Goal: Navigation & Orientation: Find specific page/section

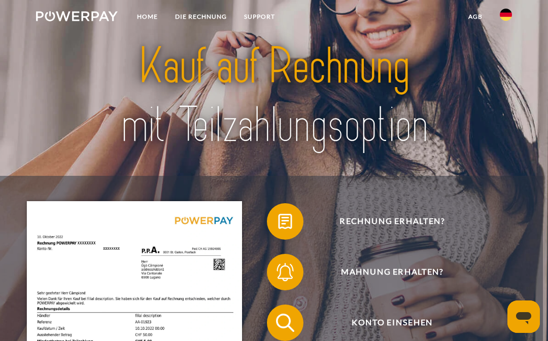
click at [510, 16] on img at bounding box center [506, 15] width 12 height 12
click at [396, 84] on img at bounding box center [274, 96] width 380 height 124
click at [152, 16] on link "Home" at bounding box center [147, 17] width 38 height 18
click at [154, 13] on link "Home" at bounding box center [147, 17] width 38 height 18
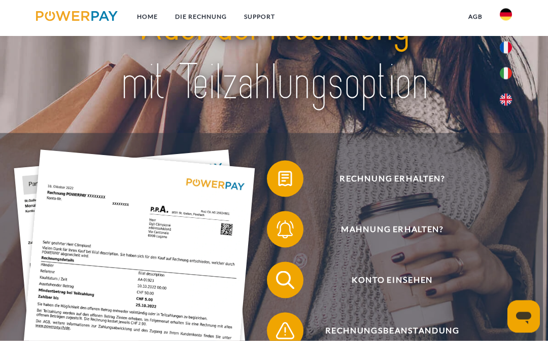
scroll to position [46, 0]
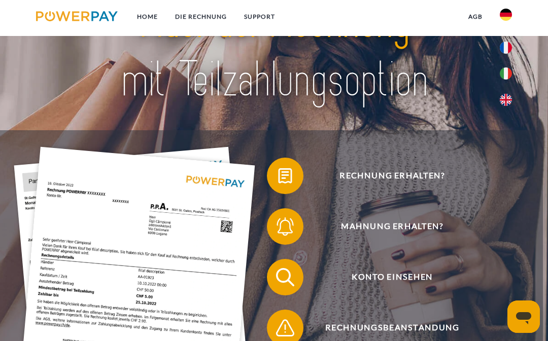
click at [396, 288] on span "Konto einsehen" at bounding box center [393, 277] width 224 height 37
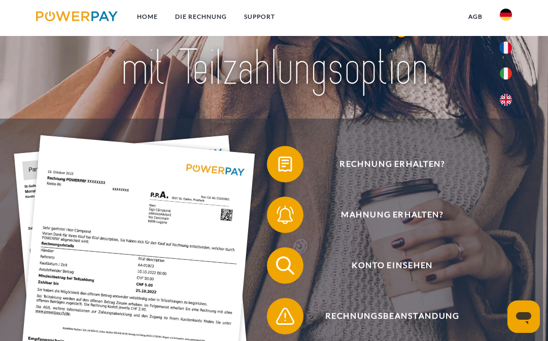
scroll to position [92, 0]
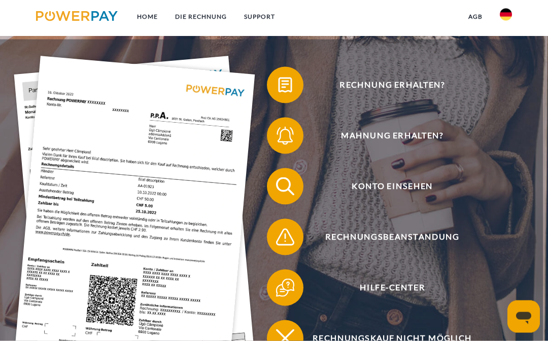
scroll to position [137, 0]
click at [414, 341] on span "Rechnungskauf nicht möglich" at bounding box center [393, 338] width 224 height 37
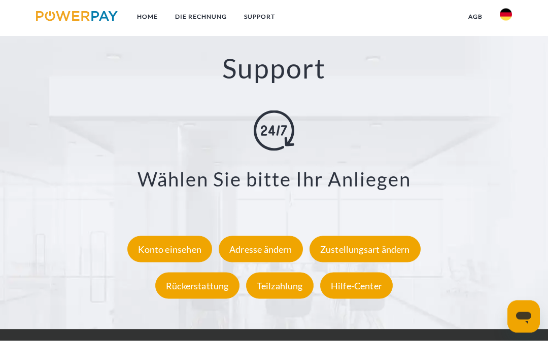
scroll to position [1512, 0]
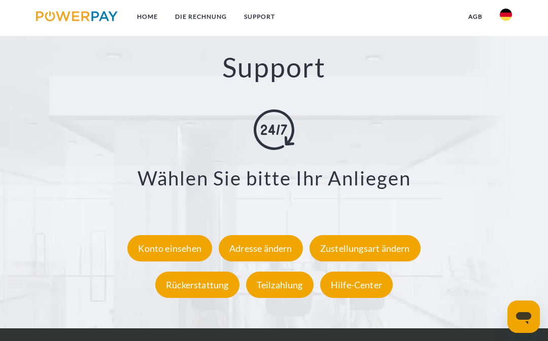
click at [172, 262] on div "Konto einsehen" at bounding box center [169, 248] width 85 height 26
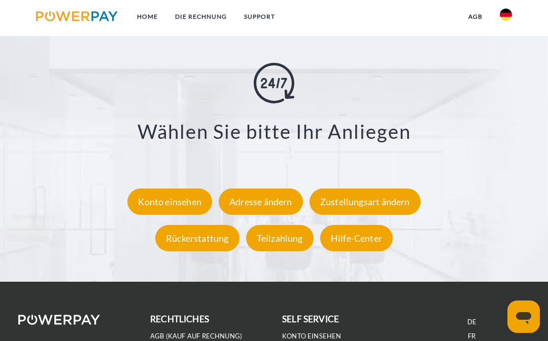
scroll to position [1559, 0]
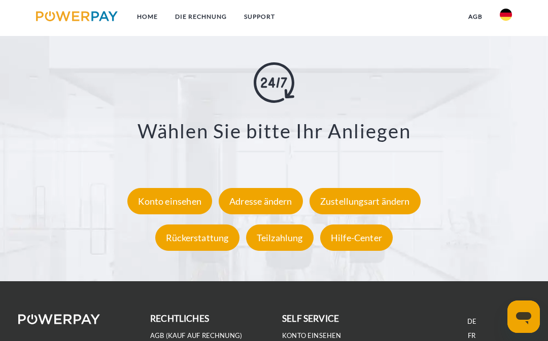
click at [280, 248] on div "Teilzahlung" at bounding box center [279, 238] width 67 height 26
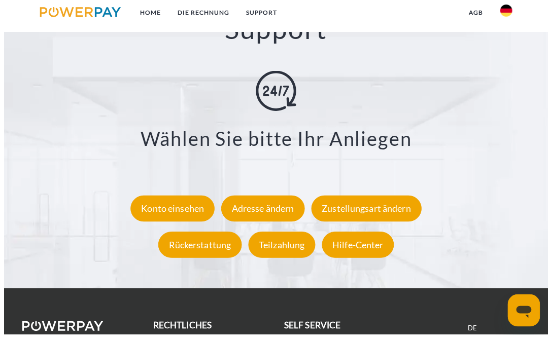
scroll to position [1635, 0]
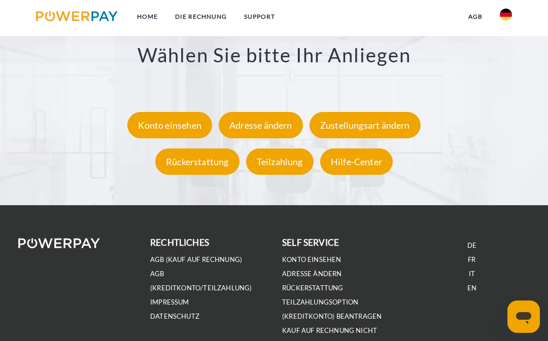
click at [360, 174] on div "Hilfe-Center" at bounding box center [356, 162] width 73 height 26
